Goal: Task Accomplishment & Management: Use online tool/utility

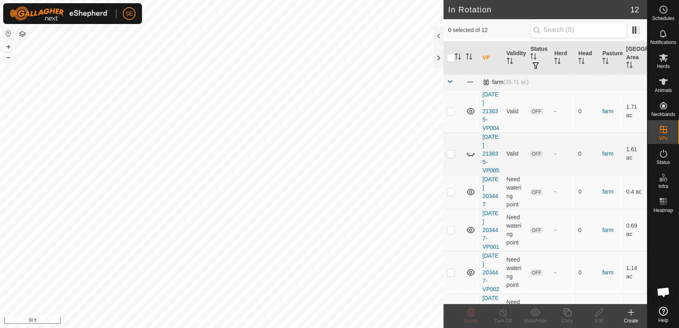
scroll to position [641, 0]
checkbox input "true"
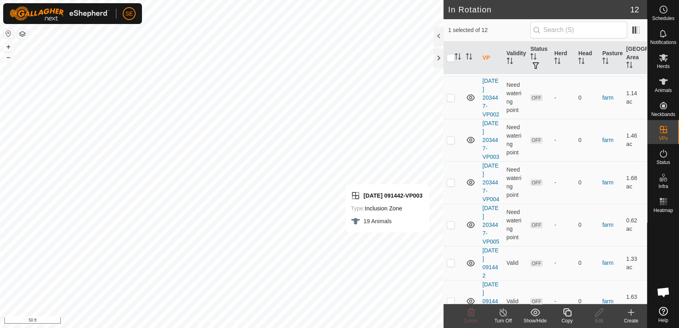
scroll to position [222, 0]
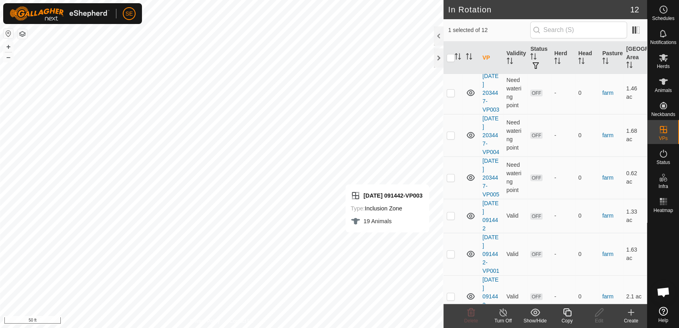
click at [564, 316] on icon at bounding box center [567, 313] width 10 height 10
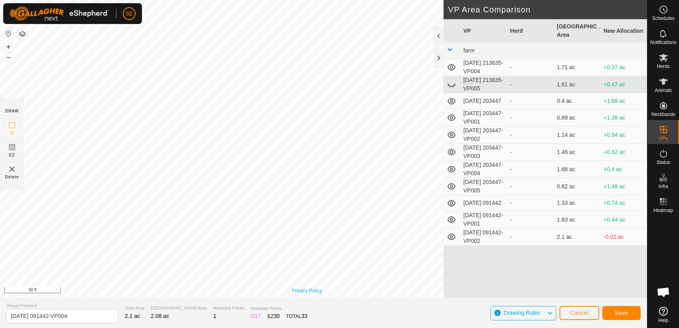
click at [294, 293] on div "Privacy Policy Contact Us Type: Inclusion Zone undefined Animal + – ⇧ i 50 ft" at bounding box center [323, 149] width 647 height 298
click at [621, 314] on span "Save" at bounding box center [622, 313] width 14 height 6
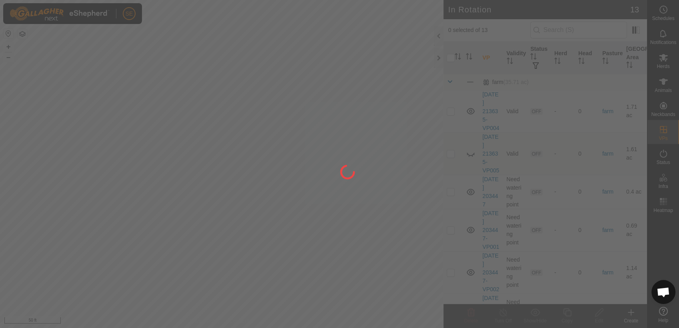
click at [185, 154] on div at bounding box center [339, 164] width 679 height 328
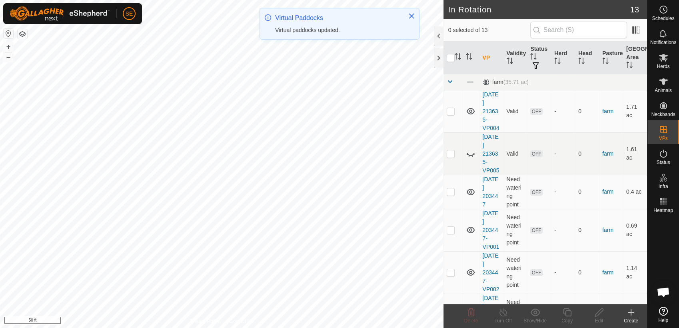
checkbox input "true"
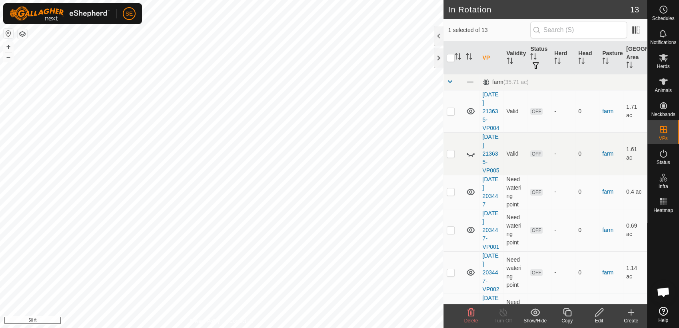
checkbox input "true"
checkbox input "false"
checkbox input "true"
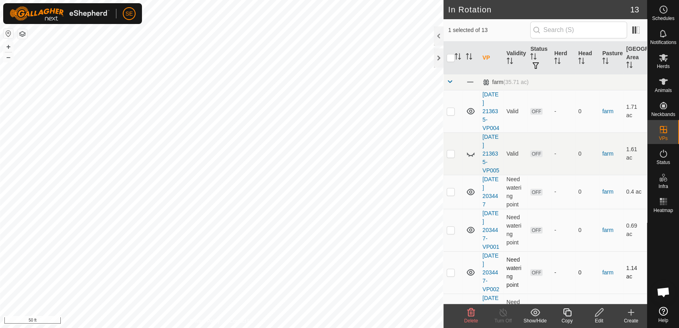
checkbox input "false"
checkbox input "true"
click at [570, 314] on icon at bounding box center [567, 313] width 10 height 10
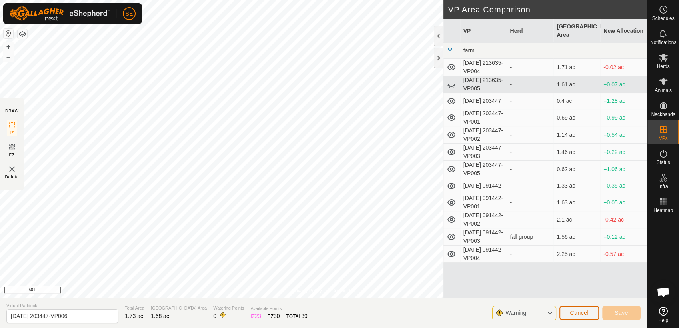
click at [577, 311] on span "Cancel" at bounding box center [579, 313] width 19 height 6
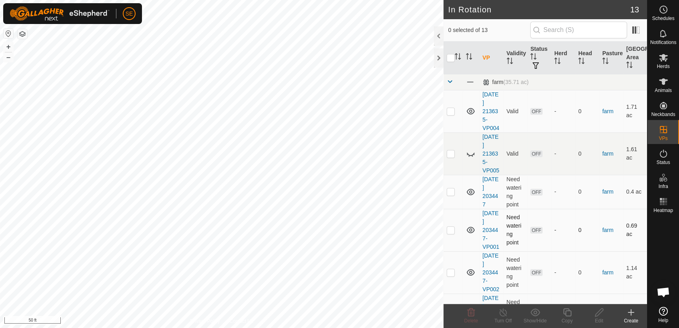
checkbox input "true"
click at [569, 312] on icon at bounding box center [567, 313] width 10 height 10
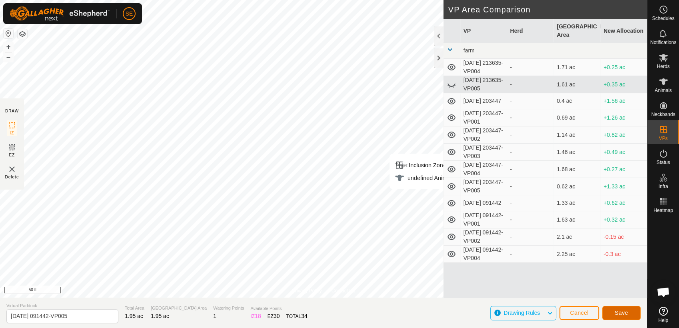
click at [621, 314] on span "Save" at bounding box center [622, 313] width 14 height 6
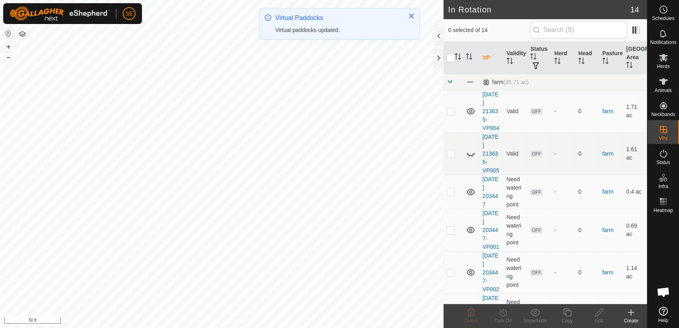
checkbox input "true"
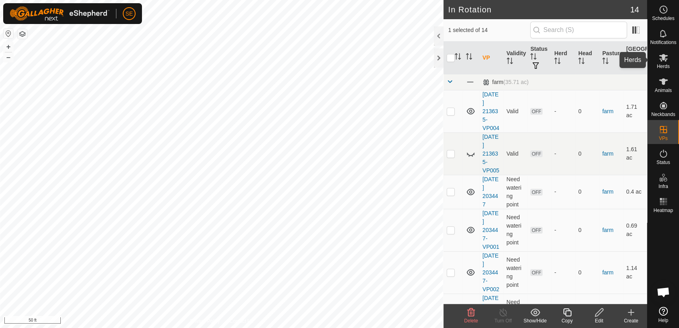
click at [666, 65] on span "Herds" at bounding box center [663, 66] width 13 height 5
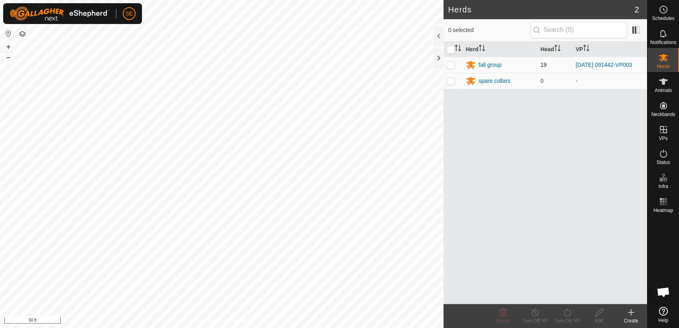
click at [453, 62] on p-checkbox at bounding box center [451, 65] width 8 height 6
checkbox input "true"
click at [568, 313] on icon at bounding box center [567, 313] width 10 height 10
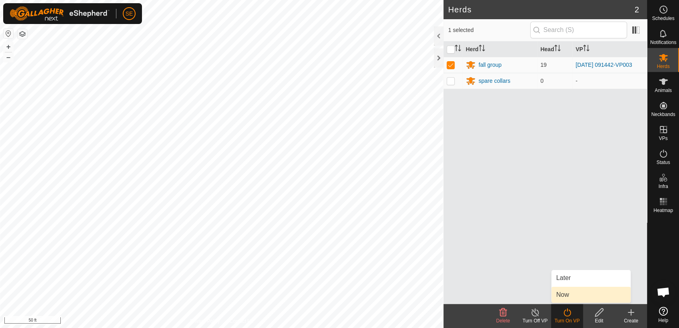
click at [568, 293] on link "Now" at bounding box center [591, 295] width 79 height 16
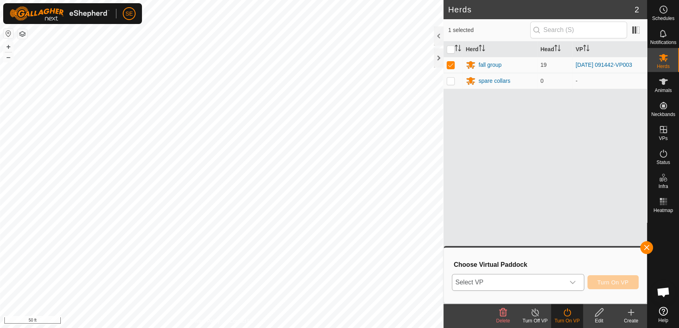
click at [526, 286] on span "Select VP" at bounding box center [508, 282] width 112 height 16
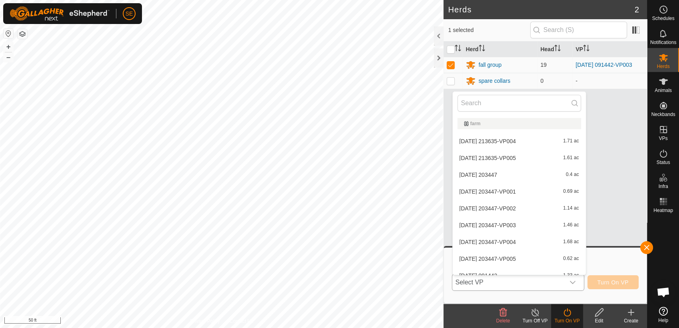
scroll to position [9, 0]
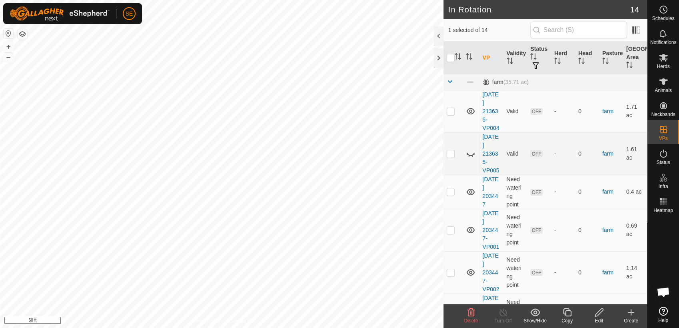
checkbox input "false"
checkbox input "true"
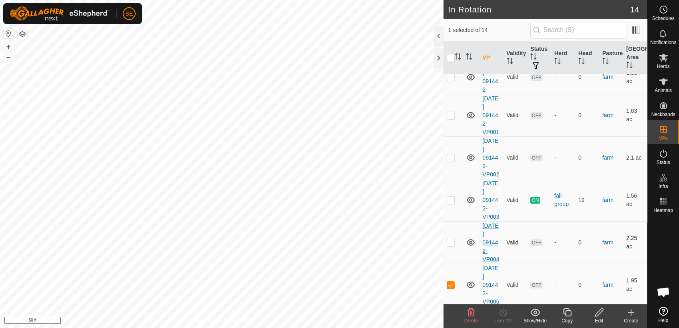
scroll to position [362, 0]
click at [487, 276] on link "[DATE] 091442-VP005" at bounding box center [491, 284] width 17 height 40
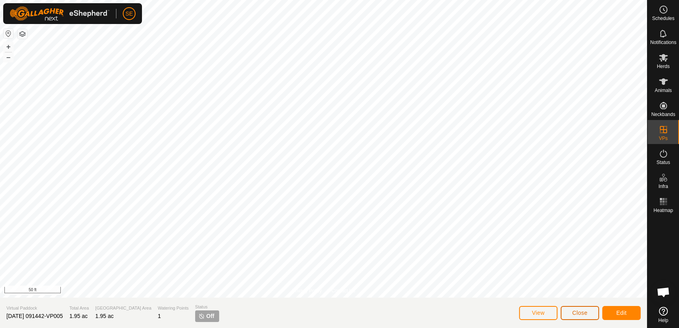
click at [574, 314] on span "Close" at bounding box center [579, 313] width 15 height 6
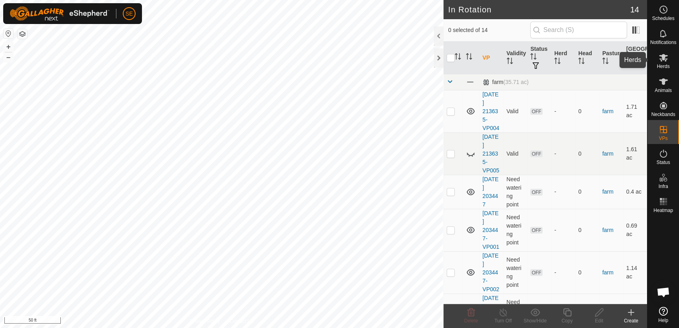
click at [662, 62] on icon at bounding box center [664, 58] width 10 height 10
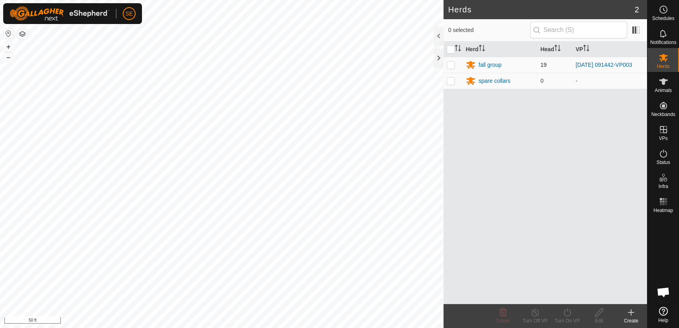
click at [450, 65] on p-checkbox at bounding box center [451, 65] width 8 height 6
checkbox input "true"
click at [566, 316] on icon at bounding box center [567, 313] width 10 height 10
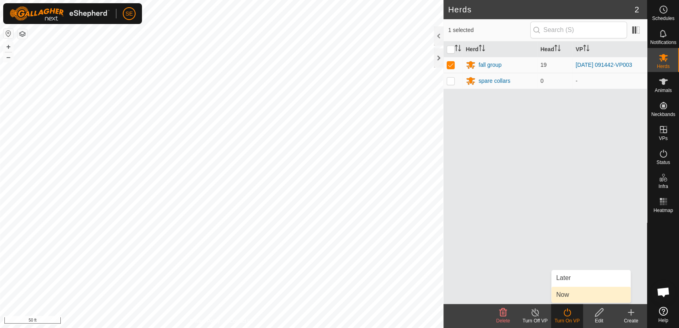
click at [566, 296] on link "Now" at bounding box center [591, 295] width 79 height 16
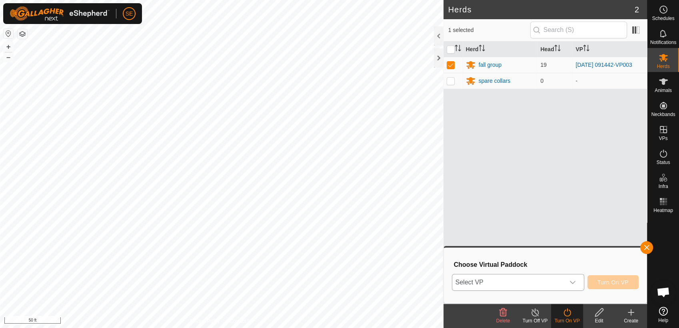
click at [578, 279] on div "dropdown trigger" at bounding box center [573, 282] width 16 height 16
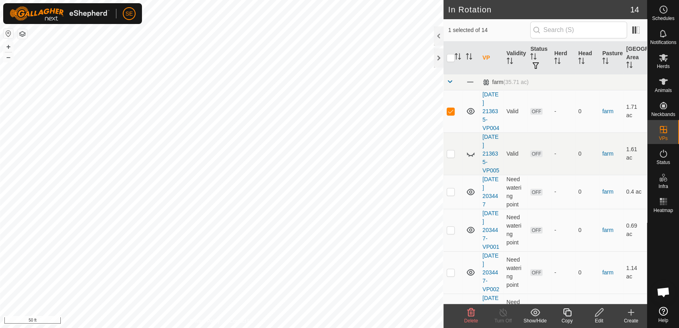
checkbox input "false"
checkbox input "true"
click at [666, 62] on icon at bounding box center [664, 58] width 10 height 10
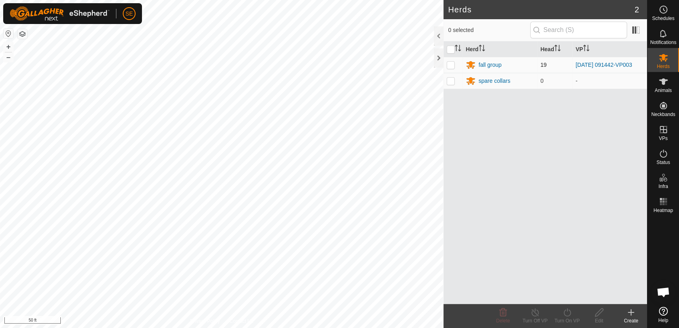
click at [451, 65] on p-checkbox at bounding box center [451, 65] width 8 height 6
checkbox input "true"
click at [567, 315] on icon at bounding box center [567, 313] width 10 height 10
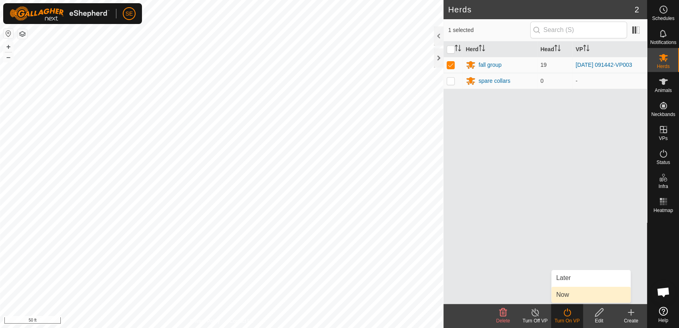
click at [570, 291] on link "Now" at bounding box center [591, 295] width 79 height 16
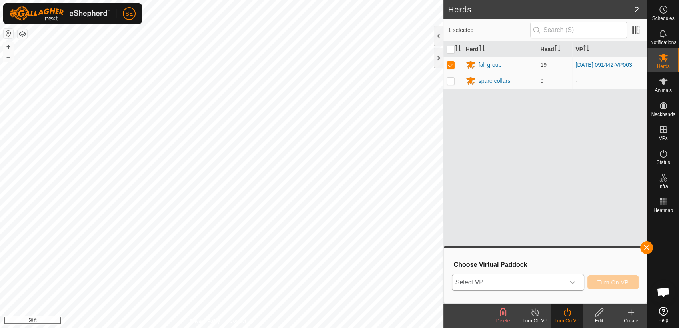
click at [557, 280] on span "Select VP" at bounding box center [508, 282] width 112 height 16
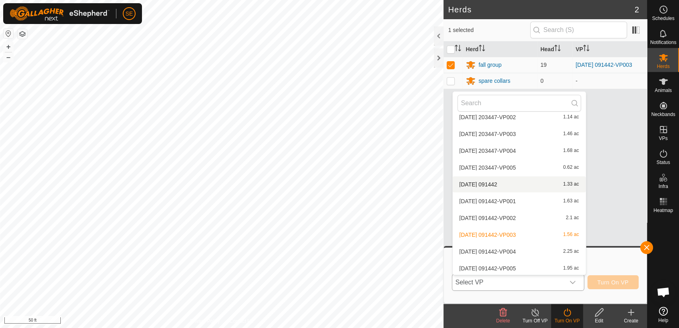
scroll to position [93, 0]
click at [519, 266] on li "[DATE] 091442-VP005 1.95 ac" at bounding box center [519, 267] width 133 height 16
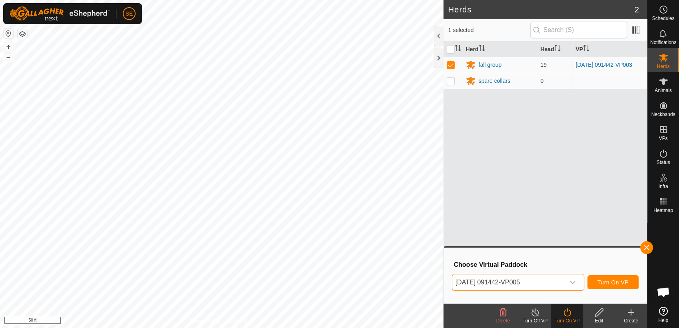
click at [569, 316] on icon at bounding box center [567, 313] width 10 height 10
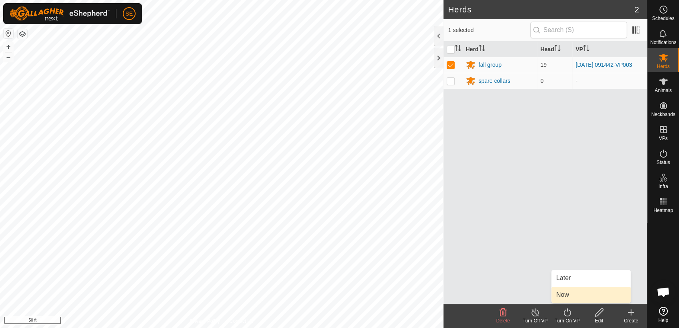
click at [565, 296] on link "Now" at bounding box center [591, 295] width 79 height 16
